Goal: Transaction & Acquisition: Purchase product/service

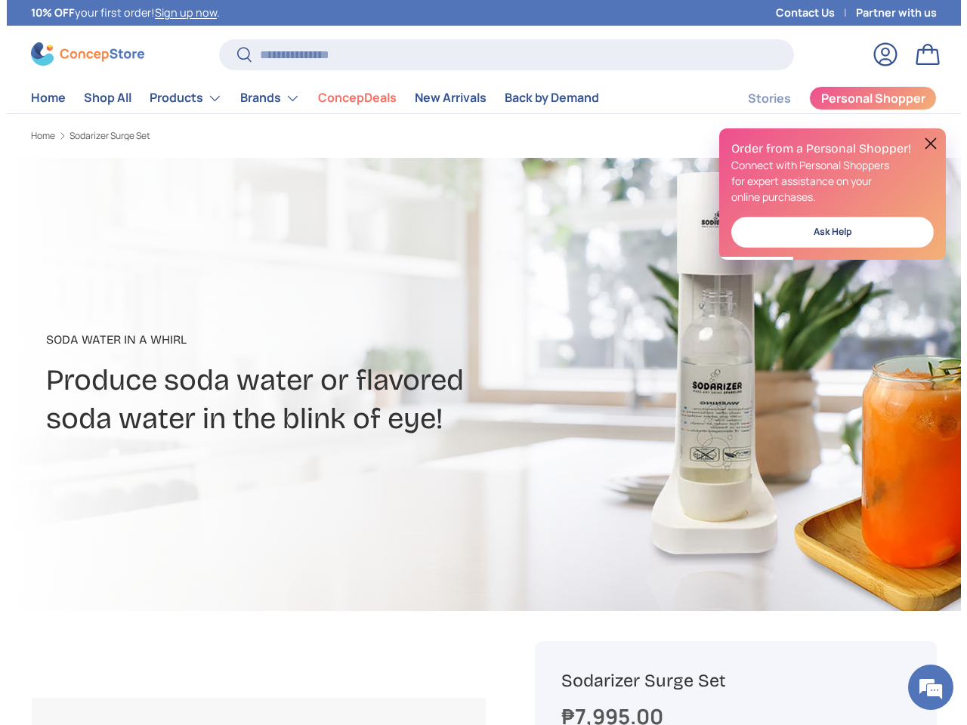
scroll to position [0, 1276]
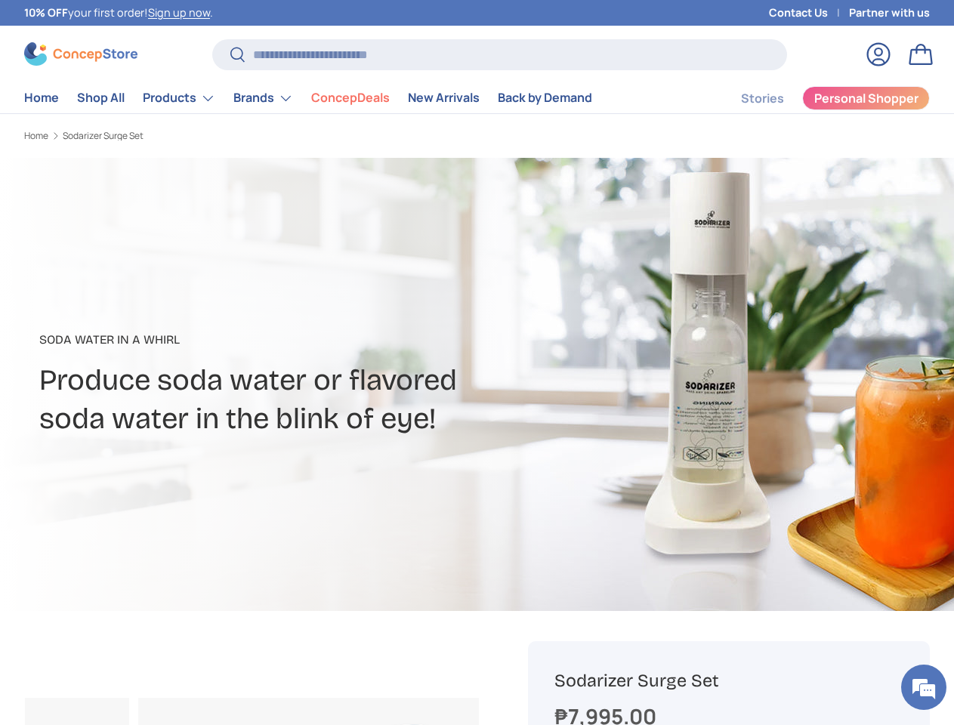
click at [477, 362] on h2 "Produce soda water or flavored soda water in the blink of eye!" at bounding box center [329, 399] width 580 height 76
click at [332, 98] on li "ConcepDeals" at bounding box center [350, 97] width 97 height 29
click at [203, 98] on link "Products" at bounding box center [179, 98] width 72 height 30
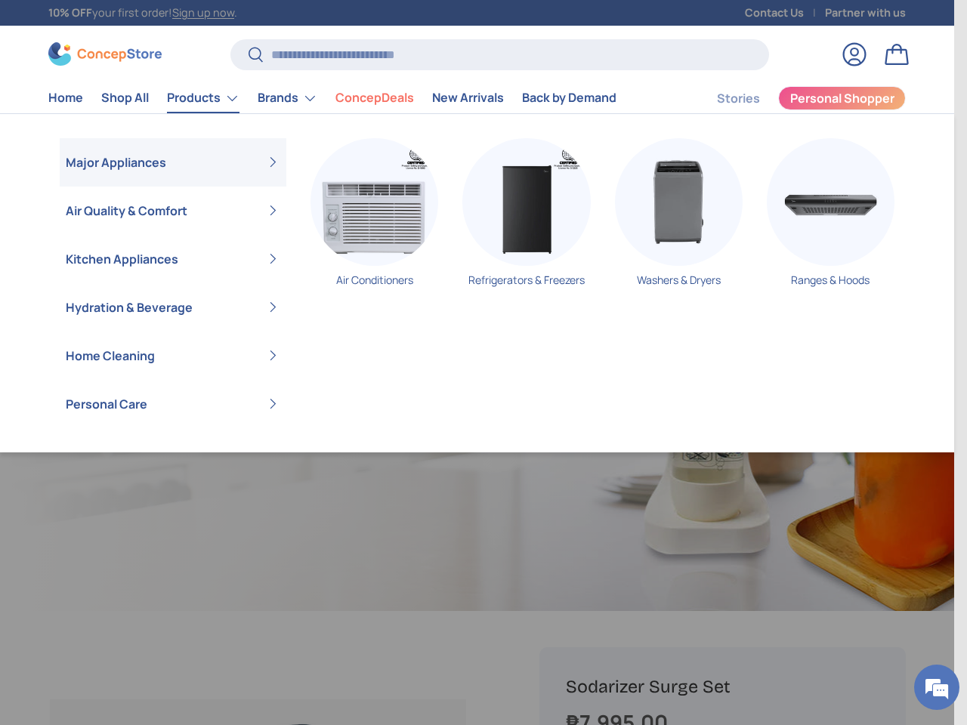
click at [287, 98] on link "Brands" at bounding box center [288, 98] width 60 height 30
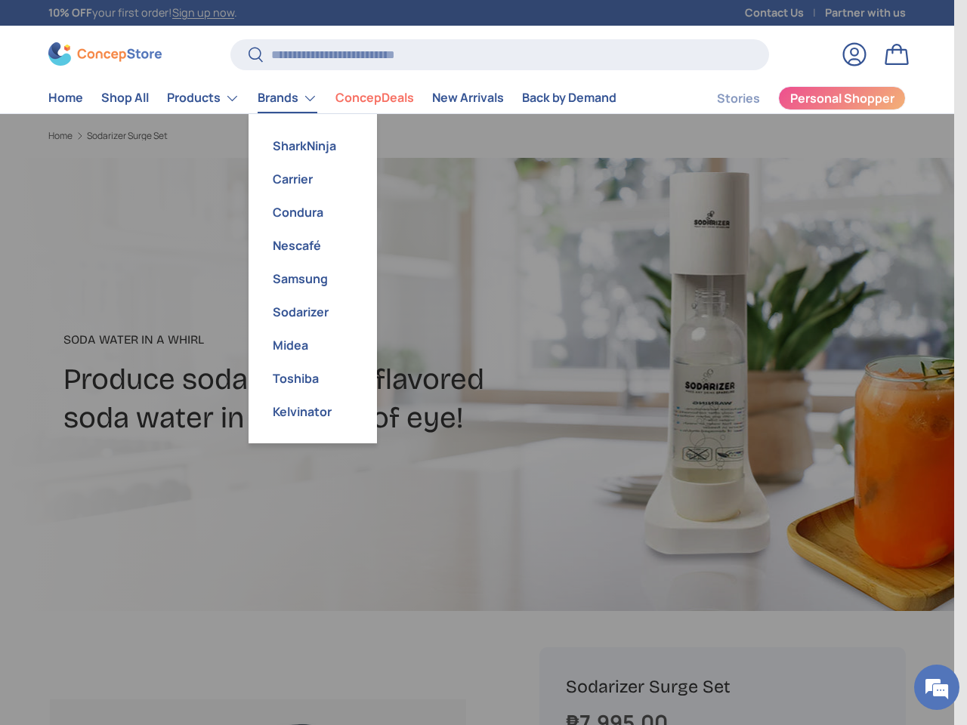
click at [924, 687] on em at bounding box center [936, 687] width 41 height 41
